Goal: Find specific page/section: Find specific page/section

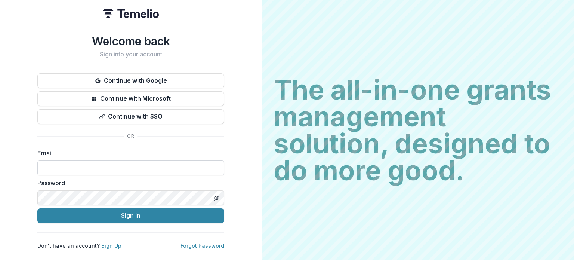
click at [70, 167] on input at bounding box center [130, 167] width 187 height 15
type input "**********"
click at [37, 208] on button "Sign In" at bounding box center [130, 215] width 187 height 15
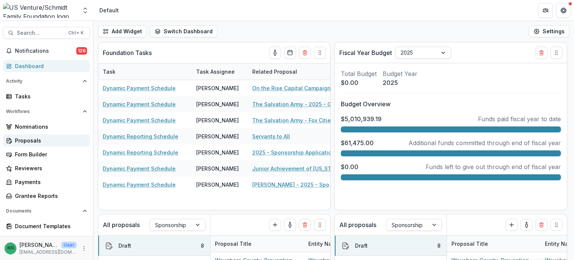
click at [19, 139] on div "Proposals" at bounding box center [49, 140] width 69 height 8
